Goal: Task Accomplishment & Management: Manage account settings

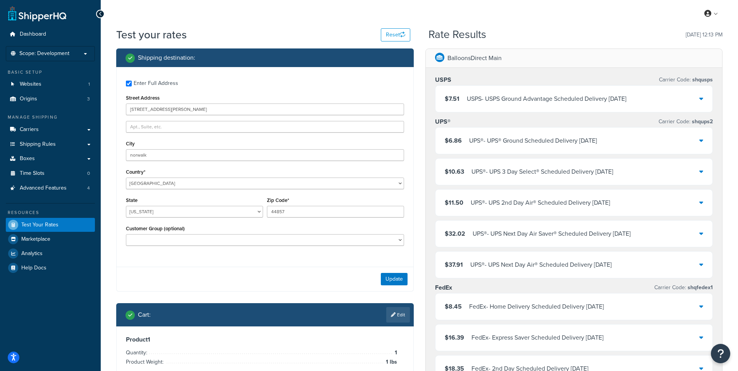
select select "OH"
click at [36, 52] on span "Scope: Development" at bounding box center [44, 53] width 50 height 7
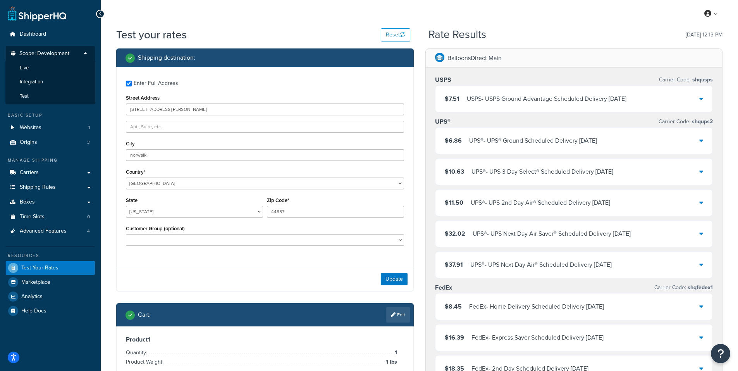
click at [35, 53] on span "Scope: Development" at bounding box center [44, 53] width 50 height 7
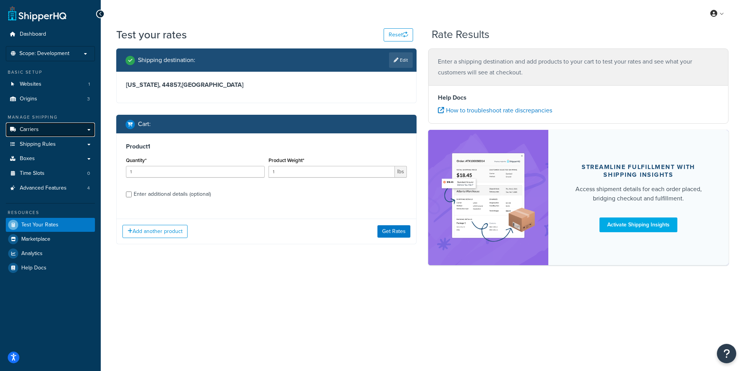
click at [33, 128] on span "Carriers" at bounding box center [29, 129] width 19 height 7
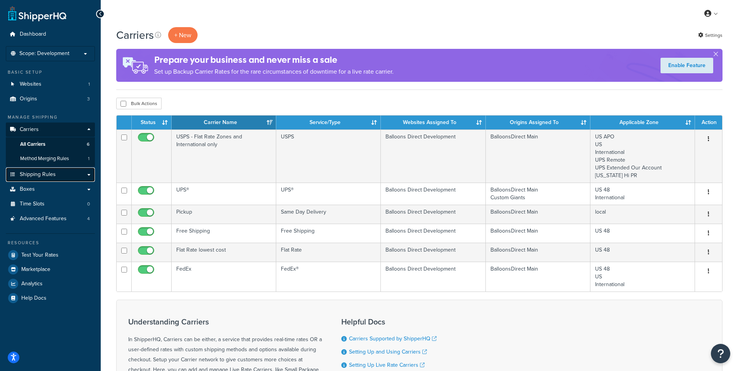
click at [32, 171] on span "Shipping Rules" at bounding box center [38, 174] width 36 height 7
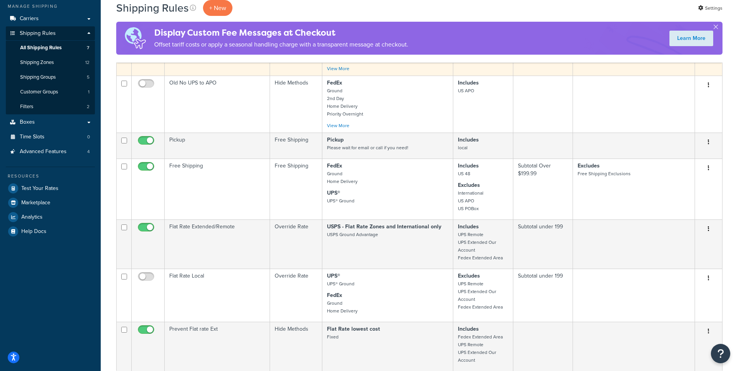
scroll to position [155, 0]
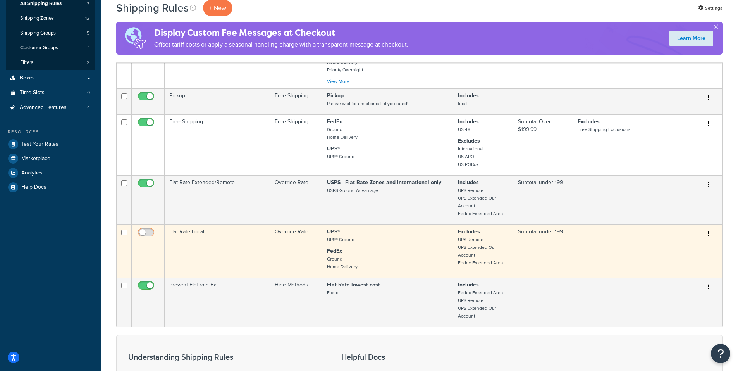
click at [150, 233] on input "checkbox" at bounding box center [146, 234] width 21 height 10
checkbox input "true"
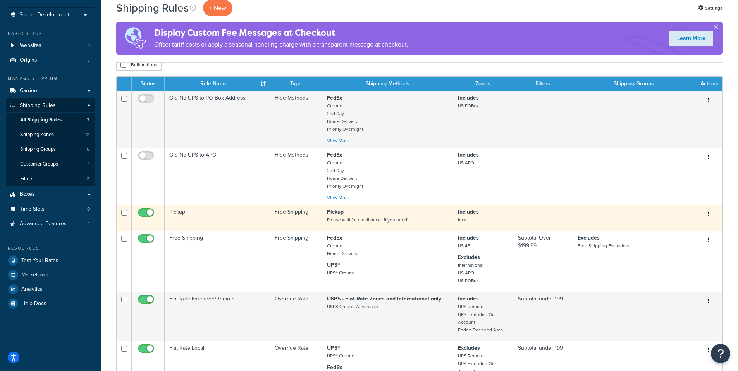
scroll to position [0, 0]
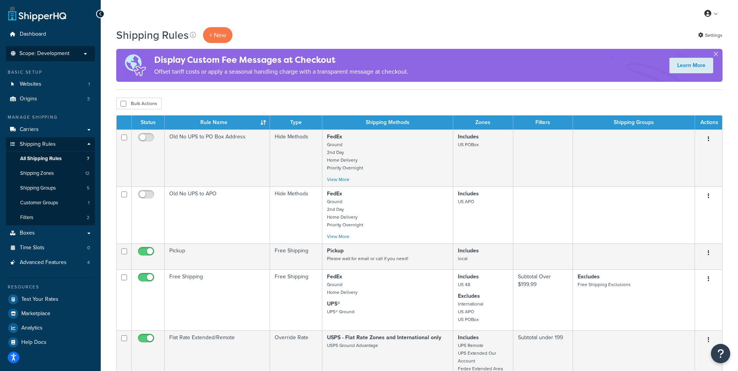
click at [43, 52] on span "Scope: Development" at bounding box center [44, 53] width 50 height 7
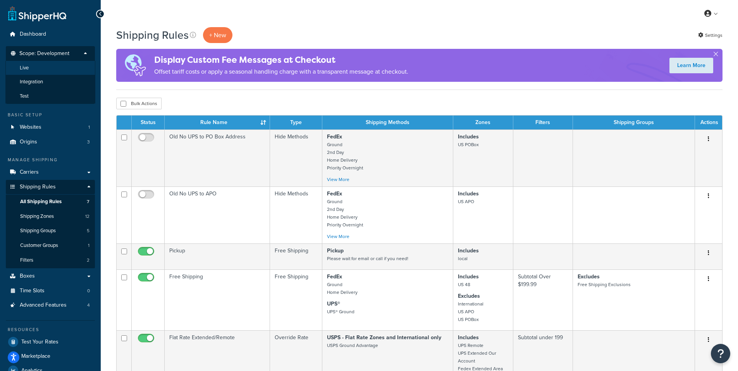
click at [34, 66] on li "Live" at bounding box center [50, 68] width 90 height 14
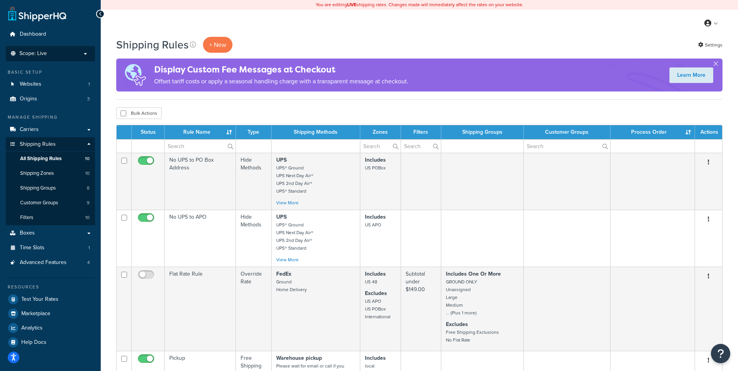
click at [47, 50] on p "Scope: Live" at bounding box center [50, 53] width 82 height 7
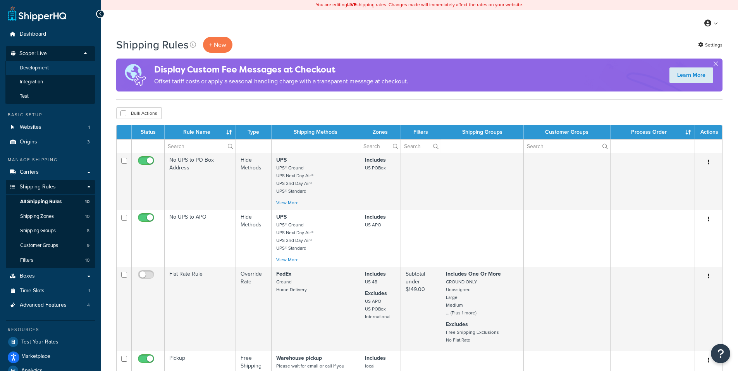
click at [37, 67] on span "Development" at bounding box center [34, 68] width 29 height 7
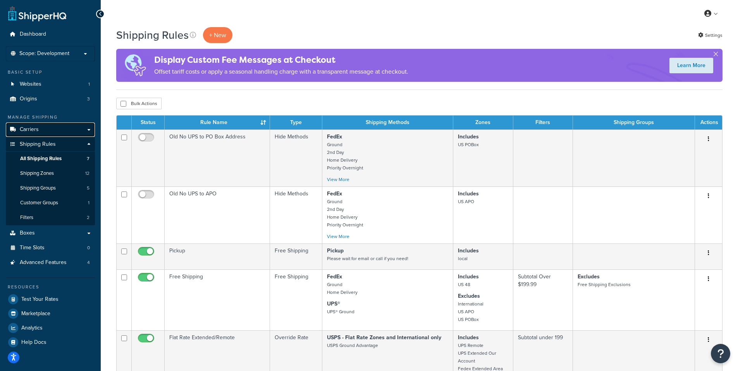
click at [34, 129] on span "Carriers" at bounding box center [29, 129] width 19 height 7
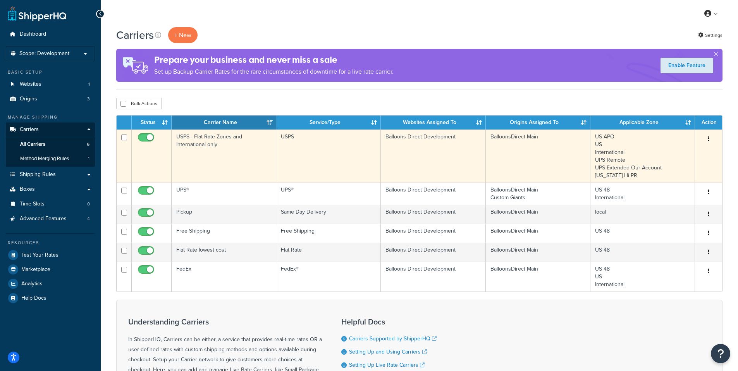
click at [709, 138] on button "button" at bounding box center [708, 139] width 11 height 12
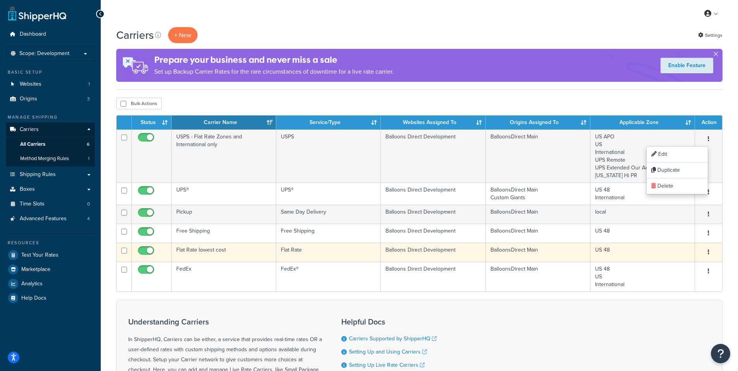
click at [139, 248] on input "checkbox" at bounding box center [146, 253] width 21 height 10
checkbox input "false"
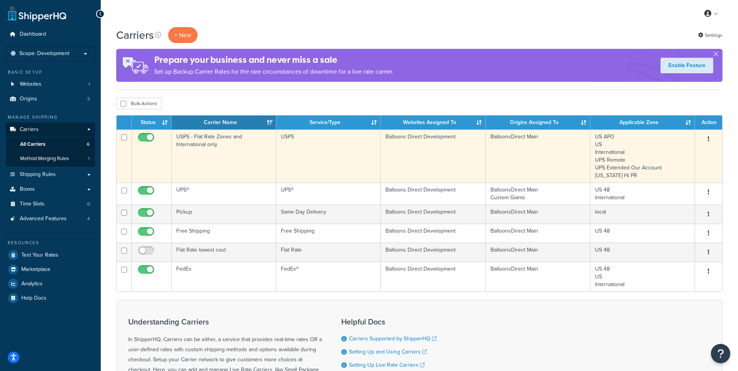
click at [707, 136] on button "button" at bounding box center [708, 139] width 11 height 12
click at [667, 151] on link "Edit" at bounding box center [676, 154] width 61 height 16
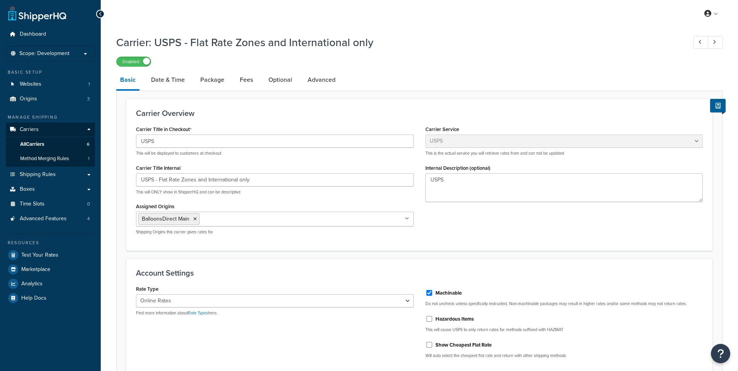
select select "usps"
select select "ONLINE"
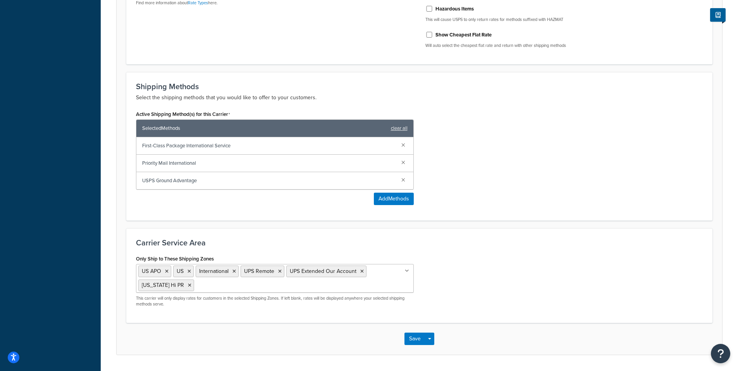
scroll to position [333, 0]
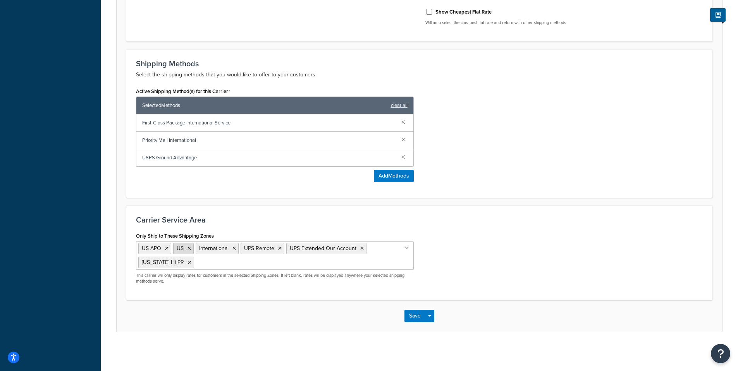
click at [189, 248] on icon at bounding box center [188, 248] width 3 height 5
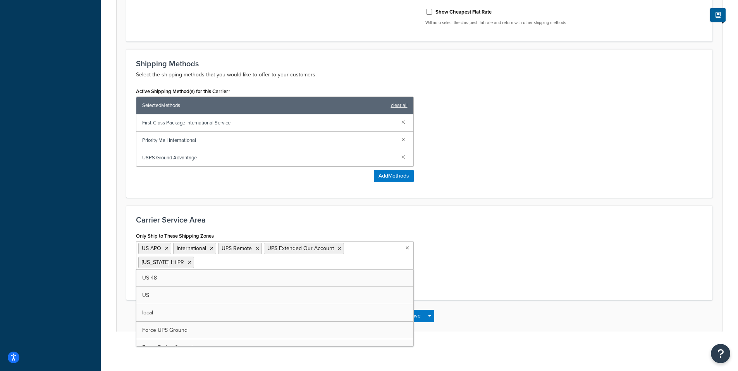
scroll to position [331, 0]
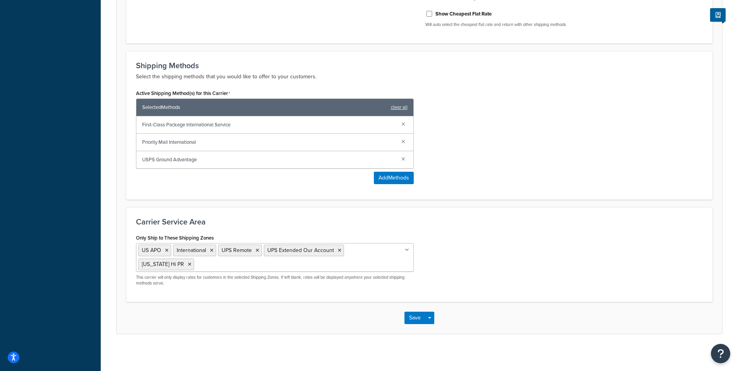
drag, startPoint x: 457, startPoint y: 279, endPoint x: 454, endPoint y: 283, distance: 4.4
click at [457, 279] on div "Only Ship to These Shipping Zones US APO International UPS Remote UPS Extended …" at bounding box center [419, 262] width 578 height 60
click at [414, 317] on button "Save" at bounding box center [414, 317] width 21 height 12
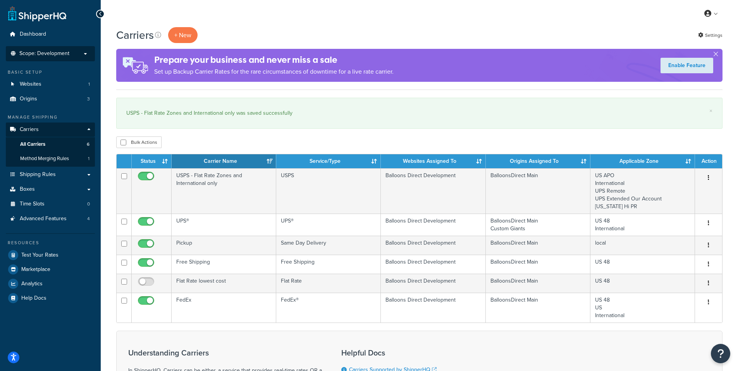
click at [51, 52] on span "Scope: Development" at bounding box center [44, 53] width 50 height 7
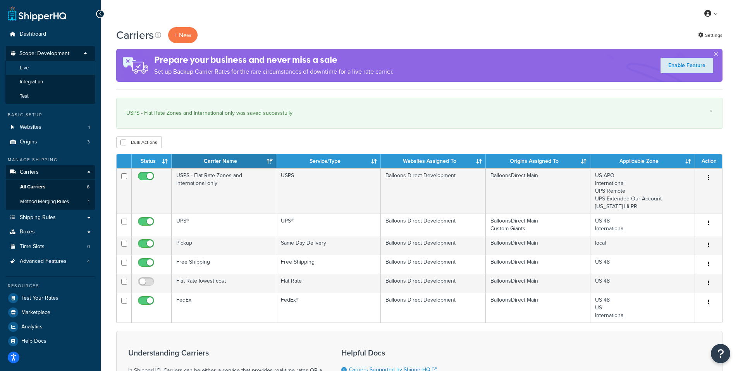
click at [33, 66] on li "Live" at bounding box center [50, 68] width 90 height 14
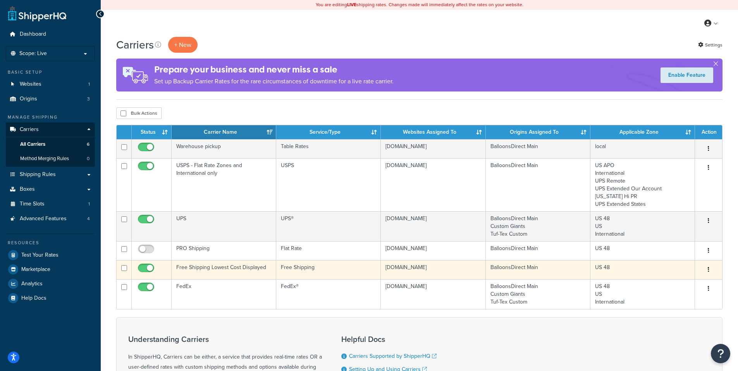
scroll to position [39, 0]
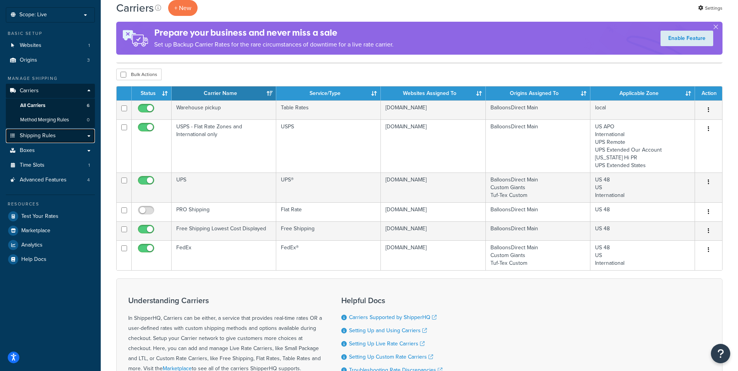
click at [36, 132] on span "Shipping Rules" at bounding box center [38, 135] width 36 height 7
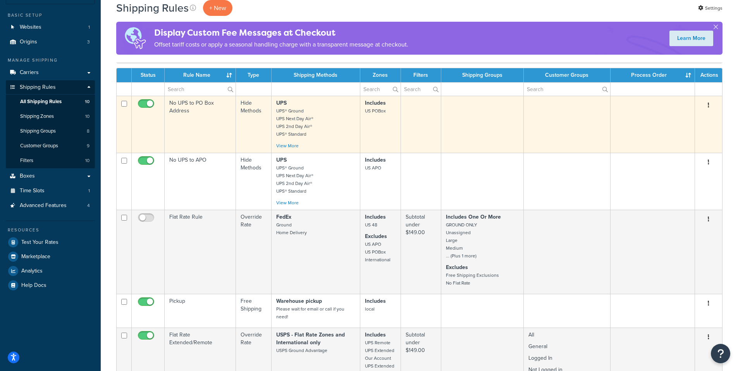
scroll to position [77, 0]
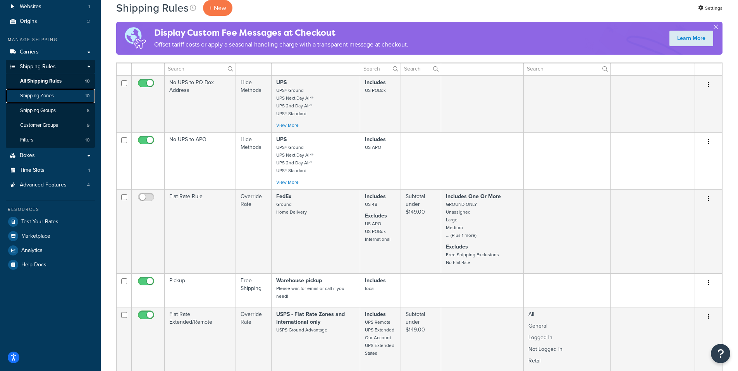
click at [49, 95] on span "Shipping Zones" at bounding box center [37, 96] width 34 height 7
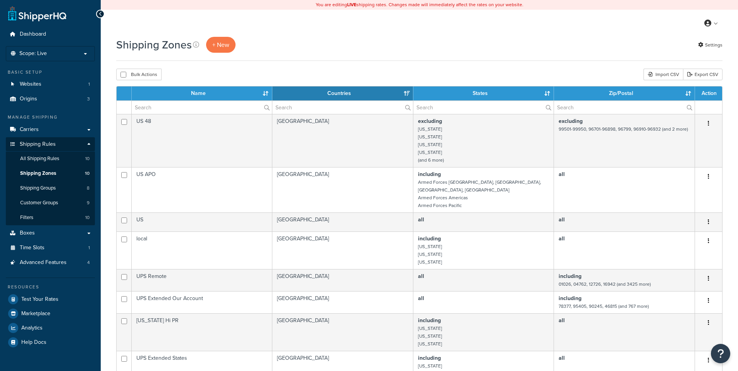
select select "15"
click at [40, 186] on span "Shipping Groups" at bounding box center [38, 188] width 36 height 7
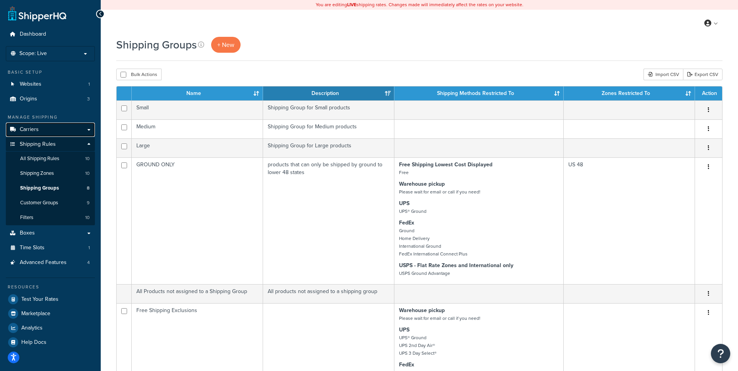
click at [49, 126] on link "Carriers" at bounding box center [50, 129] width 89 height 14
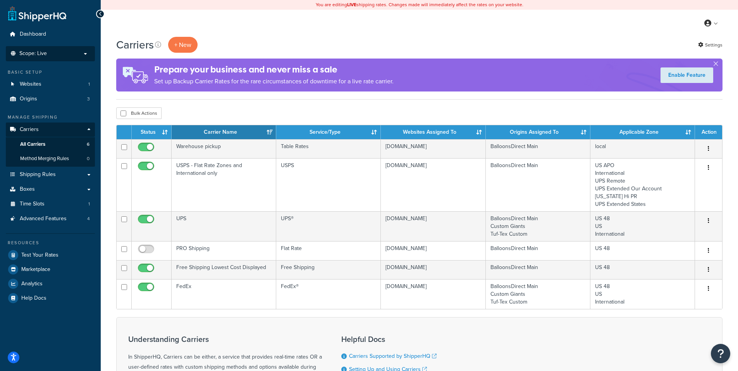
click at [58, 51] on p "Scope: Live" at bounding box center [50, 53] width 82 height 7
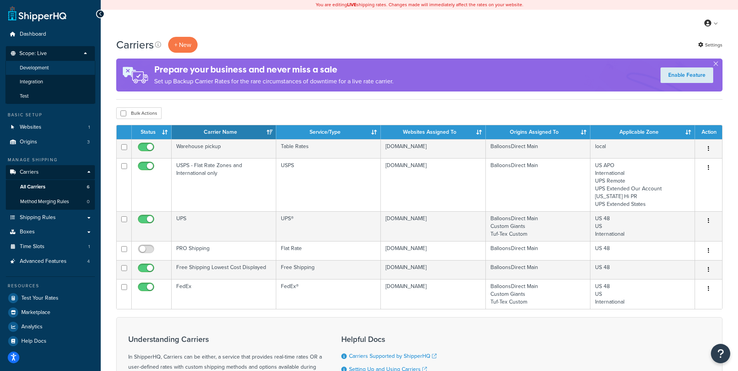
click at [37, 65] on span "Development" at bounding box center [34, 68] width 29 height 7
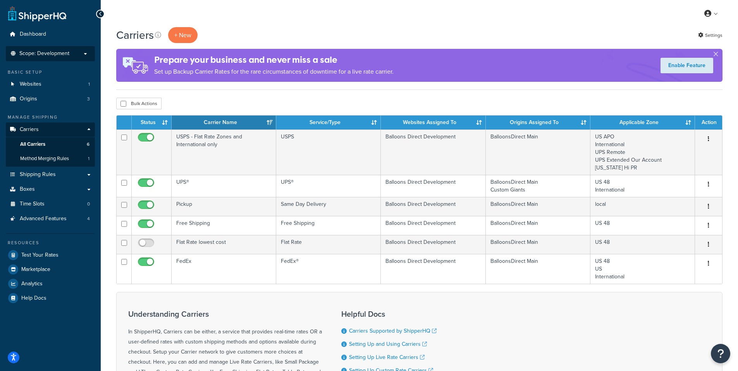
click at [40, 55] on span "Scope: Development" at bounding box center [44, 53] width 50 height 7
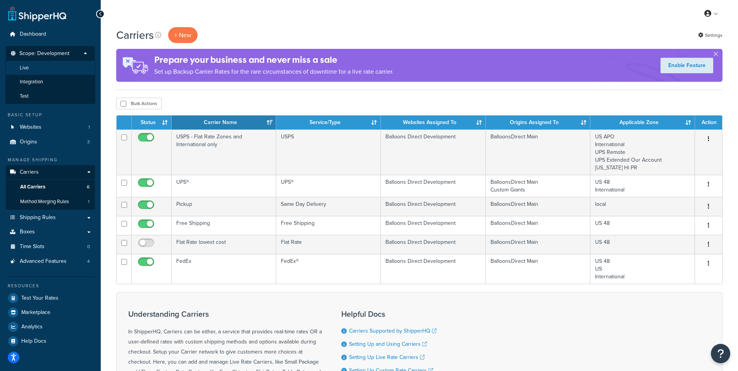
click at [30, 62] on li "Live" at bounding box center [50, 68] width 90 height 14
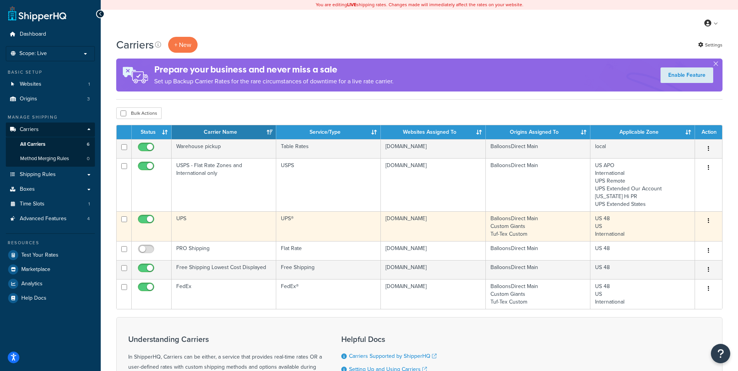
click at [708, 219] on icon "button" at bounding box center [709, 220] width 2 height 5
click at [666, 233] on link "Edit" at bounding box center [676, 236] width 61 height 16
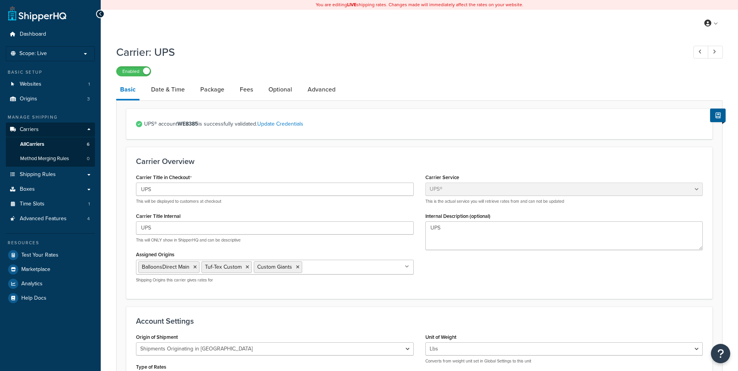
select select "ups"
select select "us"
select select "02"
click at [276, 89] on link "Optional" at bounding box center [280, 89] width 31 height 19
select select "residential"
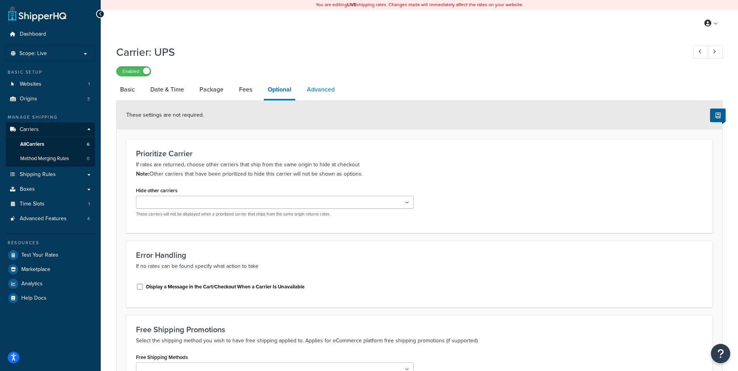
click at [316, 86] on link "Advanced" at bounding box center [321, 89] width 36 height 19
select select "false"
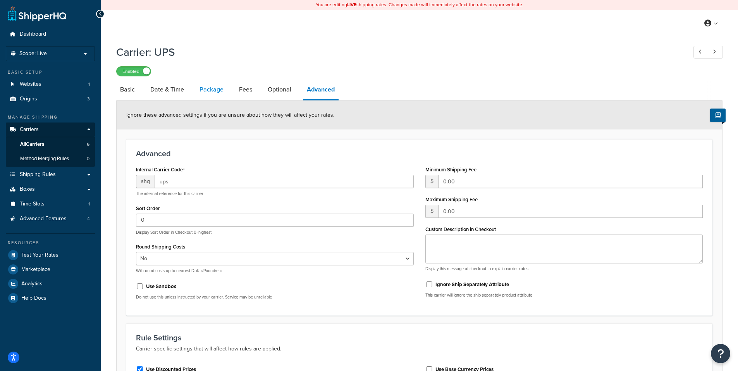
click at [220, 89] on link "Package" at bounding box center [212, 89] width 32 height 19
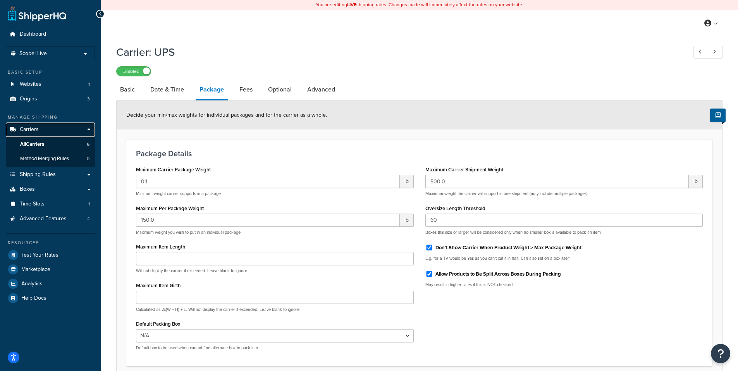
click at [31, 127] on span "Carriers" at bounding box center [29, 129] width 19 height 7
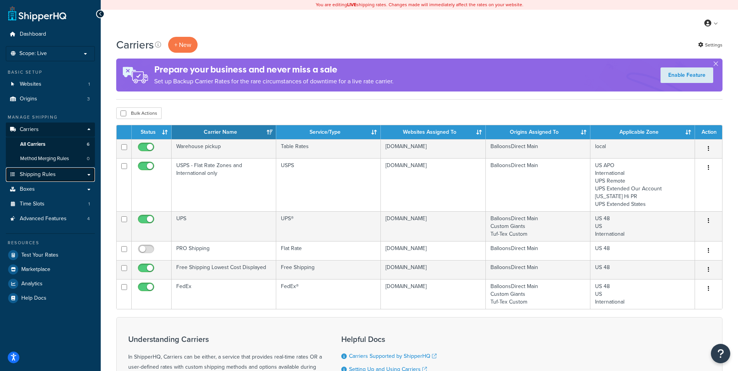
click at [36, 172] on span "Shipping Rules" at bounding box center [38, 174] width 36 height 7
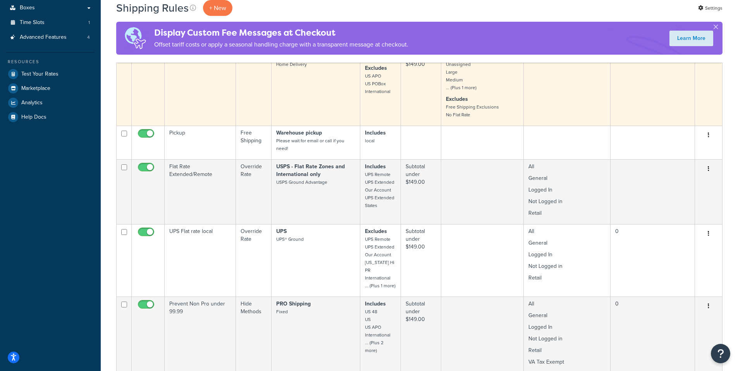
scroll to position [232, 0]
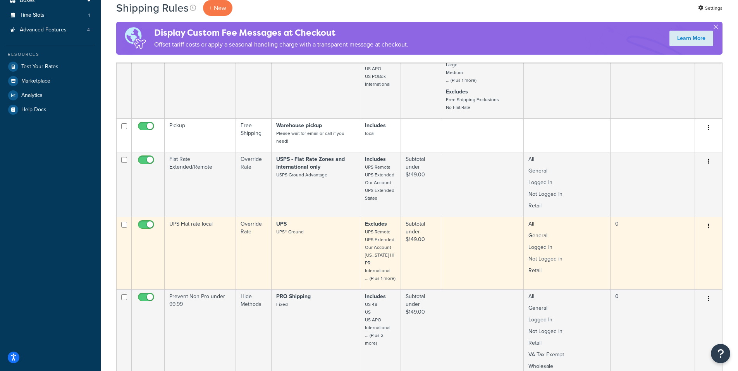
click at [709, 223] on button "button" at bounding box center [708, 226] width 11 height 12
click at [668, 237] on link "Edit" at bounding box center [682, 241] width 61 height 16
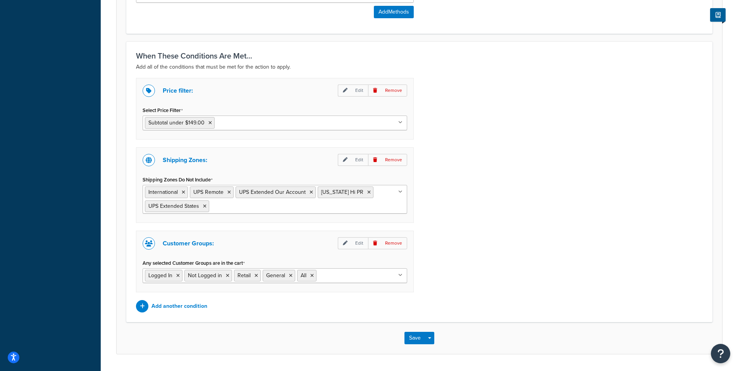
scroll to position [543, 0]
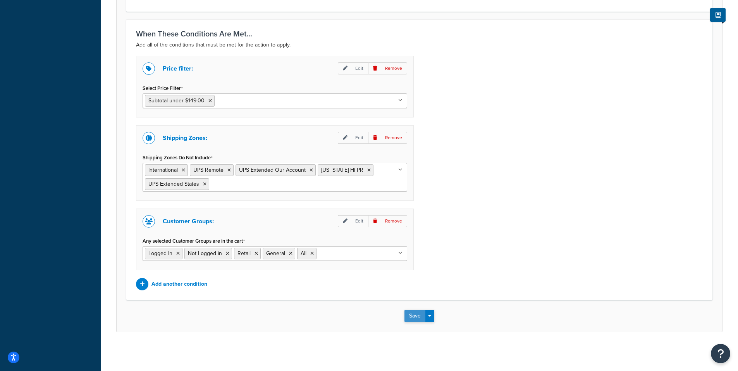
click at [416, 313] on button "Save" at bounding box center [414, 315] width 21 height 12
